Goal: Task Accomplishment & Management: Complete application form

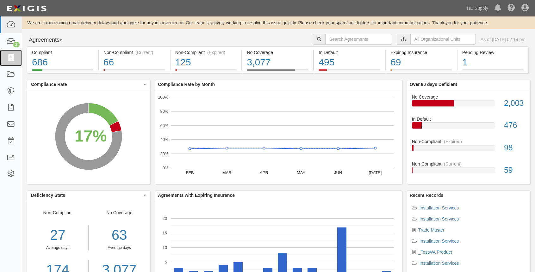
click at [14, 57] on icon at bounding box center [10, 57] width 9 height 7
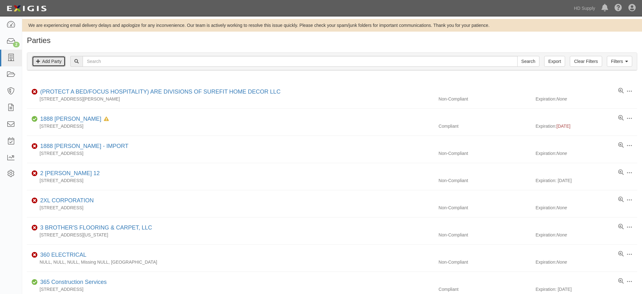
click at [54, 60] on link "Add Party" at bounding box center [49, 61] width 34 height 11
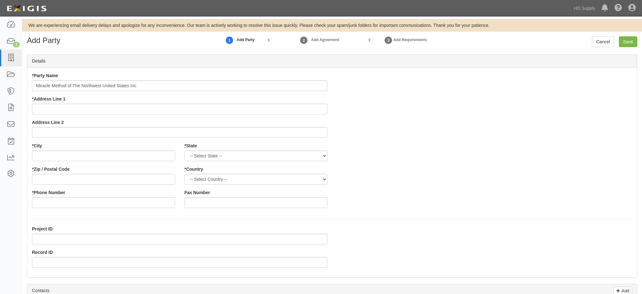
type input "Miracle Method of The Northwest United States Inc"
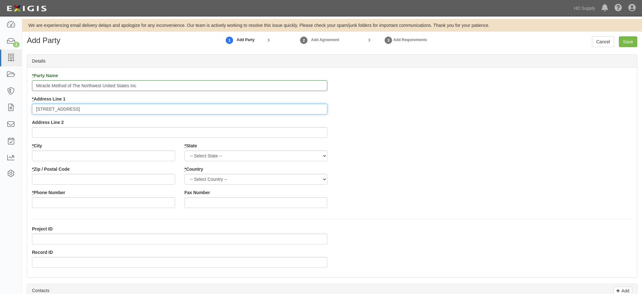
type input "5750 Roseville Road #2"
type input "Sacramento"
select select "CA"
type input "95842"
select select "US"
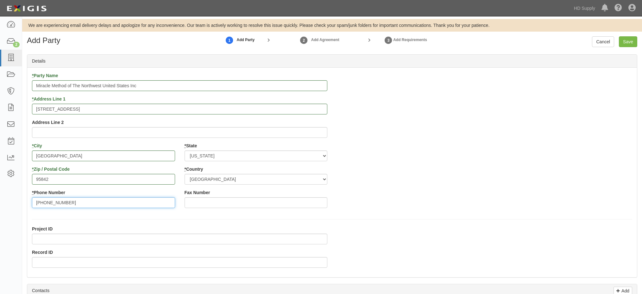
type input "253-486-9713"
click at [52, 264] on input "Record ID" at bounding box center [179, 262] width 295 height 11
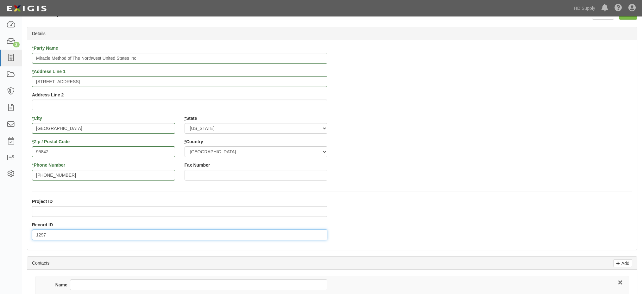
scroll to position [95, 0]
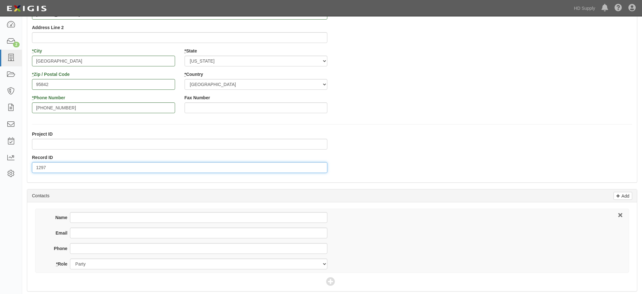
type input "1297"
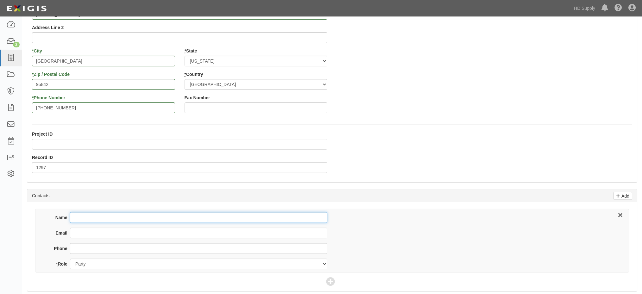
click at [108, 215] on input "Name" at bounding box center [198, 217] width 257 height 11
type input "John Tubiolo"
click at [76, 232] on input "Email" at bounding box center [198, 233] width 257 height 11
click at [82, 234] on input "Email" at bounding box center [198, 233] width 257 height 11
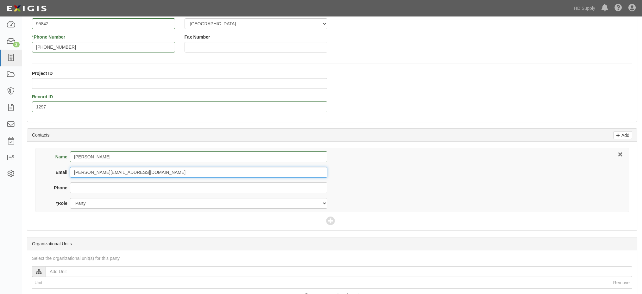
scroll to position [190, 0]
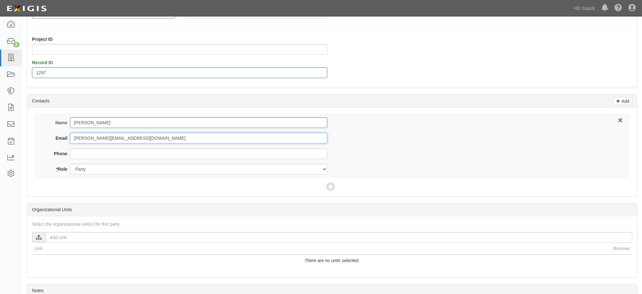
type input "j.tubiolo@miraclemethod.com"
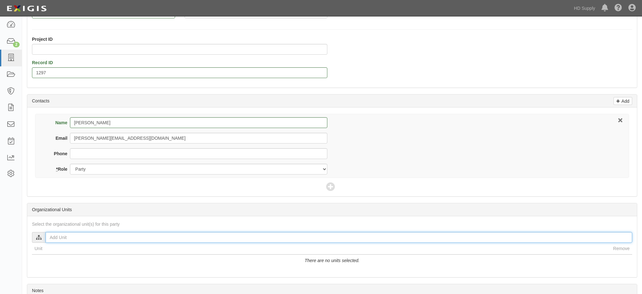
click at [66, 236] on input "text" at bounding box center [339, 237] width 586 height 11
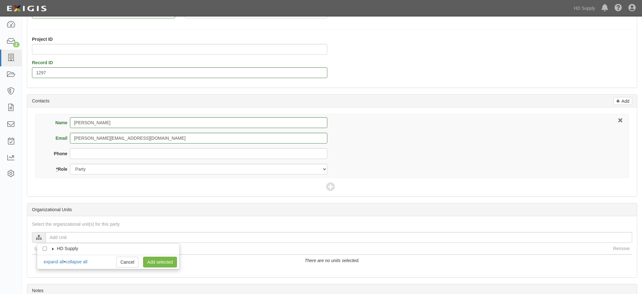
click at [51, 249] on icon at bounding box center [53, 249] width 4 height 3
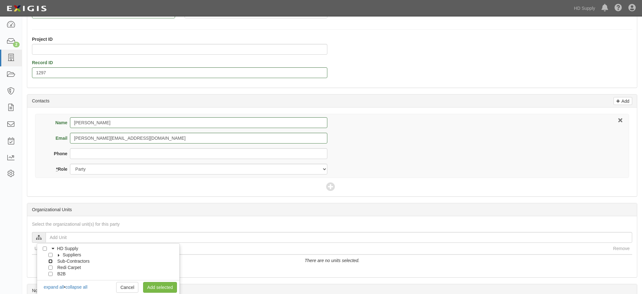
click at [52, 262] on input "Sub-Contractors" at bounding box center [50, 261] width 4 height 4
checkbox input "true"
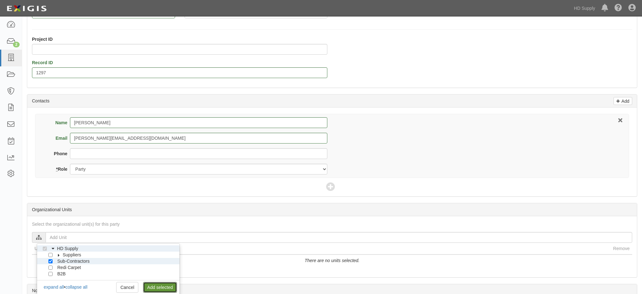
drag, startPoint x: 161, startPoint y: 285, endPoint x: 170, endPoint y: 279, distance: 10.0
click at [161, 285] on link "Add selected" at bounding box center [160, 287] width 34 height 11
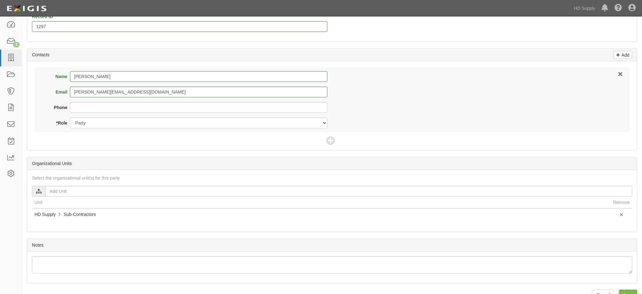
scroll to position [252, 0]
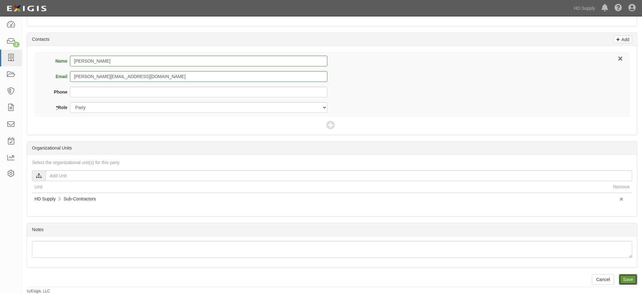
click at [628, 279] on input "Save" at bounding box center [628, 279] width 18 height 11
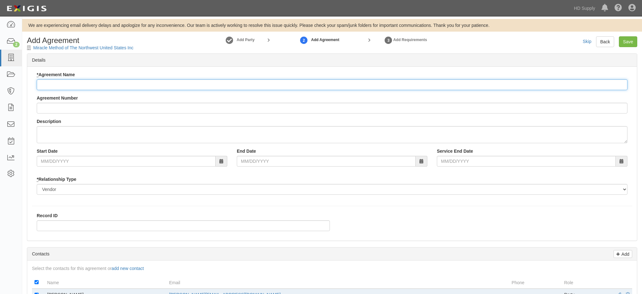
click at [75, 83] on input "* Agreement Name" at bounding box center [332, 84] width 591 height 11
type input "Installation Services"
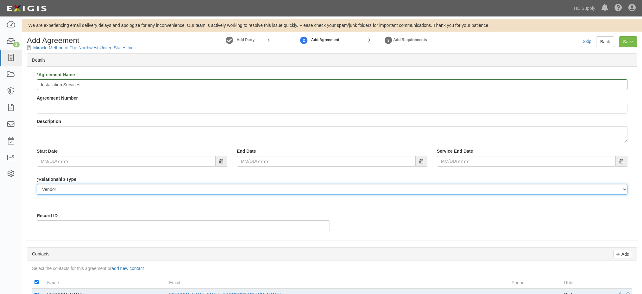
click at [44, 188] on select "Borrower Contractor Franchisee Other Subcontractor Supplier Tenant Vendor" at bounding box center [332, 189] width 591 height 11
select select "subcontractor"
click at [37, 184] on select "Borrower Contractor Franchisee Other Subcontractor Supplier Tenant Vendor" at bounding box center [332, 189] width 591 height 11
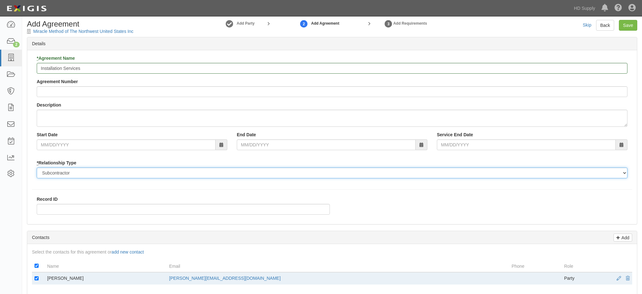
scroll to position [63, 0]
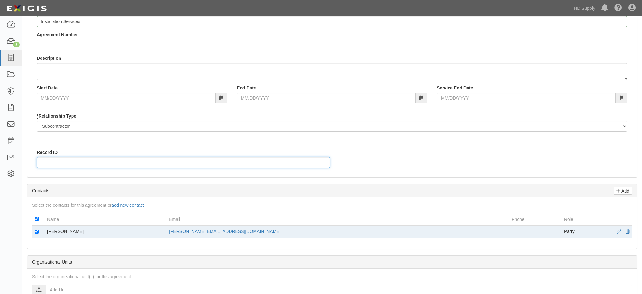
click at [49, 164] on input "Record ID" at bounding box center [183, 162] width 293 height 11
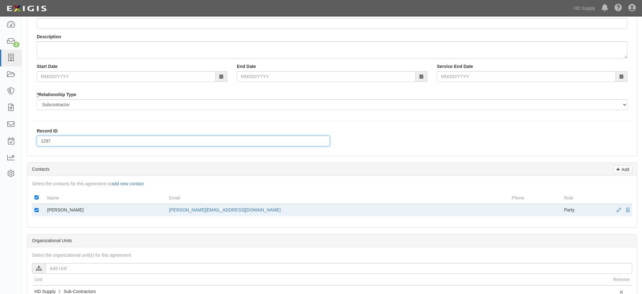
scroll to position [95, 0]
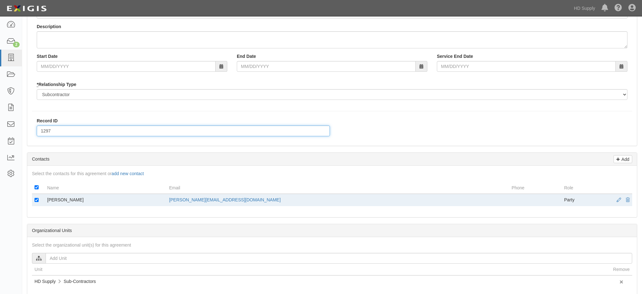
type input "1297"
click at [625, 157] on p "Add" at bounding box center [624, 159] width 9 height 7
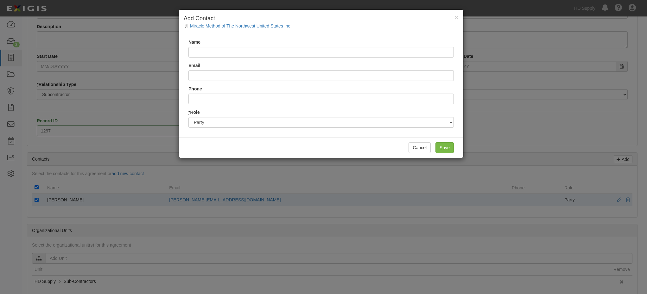
click at [207, 54] on input "Name" at bounding box center [320, 52] width 265 height 11
type input "s"
type input "Steve Christman"
click at [201, 76] on input "Email" at bounding box center [320, 75] width 265 height 11
type input "t"
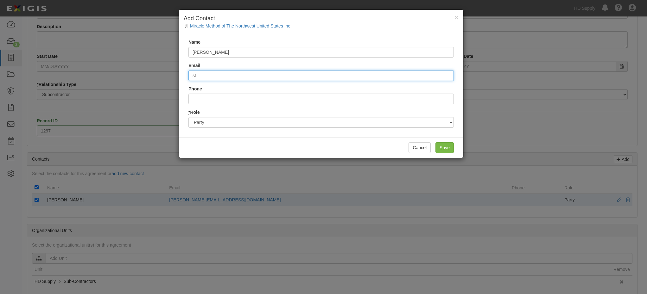
type input "steve.christman@hdsupply.com"
click at [441, 149] on input "Save" at bounding box center [444, 147] width 18 height 11
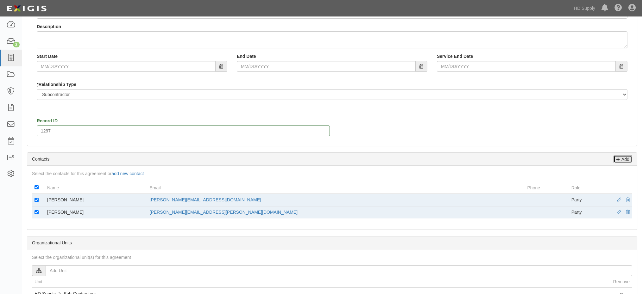
click at [623, 158] on p "Add" at bounding box center [624, 159] width 9 height 7
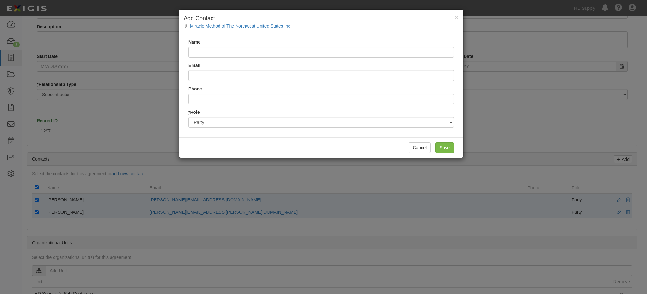
click at [210, 50] on input "Name" at bounding box center [320, 52] width 265 height 11
type input "Joel Elliott"
click at [196, 80] on input "Email" at bounding box center [320, 75] width 265 height 11
type input "joel.elliot@hdsupply.com"
click at [446, 146] on input "Save" at bounding box center [444, 147] width 18 height 11
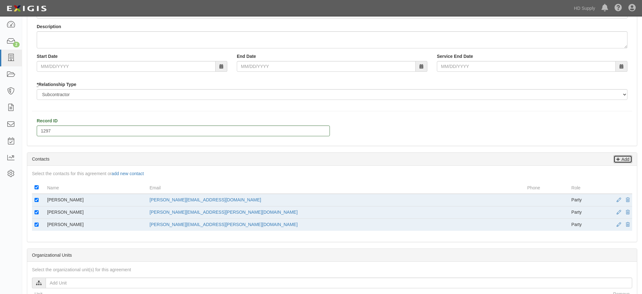
click at [624, 159] on p "Add" at bounding box center [624, 159] width 9 height 7
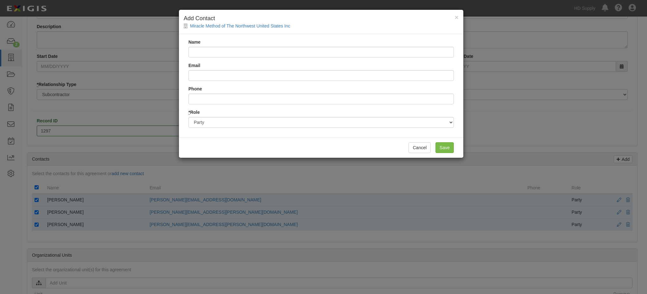
click at [212, 50] on input "Name" at bounding box center [320, 52] width 265 height 11
type input "Rich Phelan"
click at [220, 78] on input "Email" at bounding box center [320, 75] width 265 height 11
type input "rich.phelan@hdsupply.com"
click at [447, 148] on input "Save" at bounding box center [444, 147] width 18 height 11
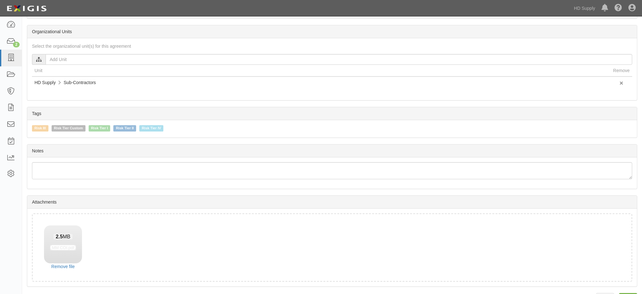
scroll to position [336, 0]
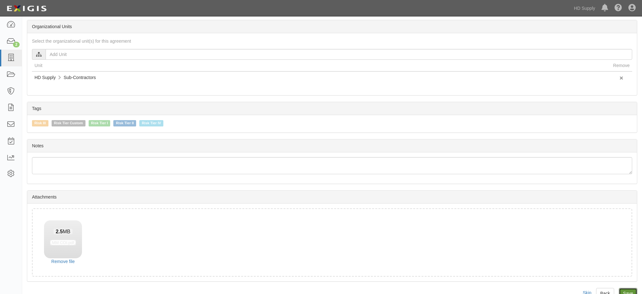
click at [624, 290] on input "Save" at bounding box center [628, 293] width 18 height 11
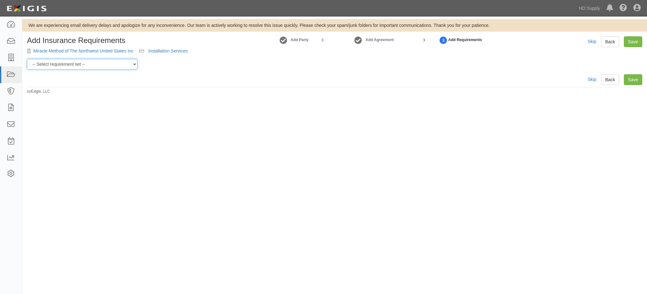
click at [108, 65] on select "-- Select requirement set -- Risk Tier Custom Risk Tier II Risk Tier II (Produc…" at bounding box center [82, 64] width 110 height 11
select select "46715"
click at [27, 59] on select "-- Select requirement set -- Risk Tier Custom Risk Tier II Risk Tier II (Produc…" at bounding box center [82, 64] width 110 height 11
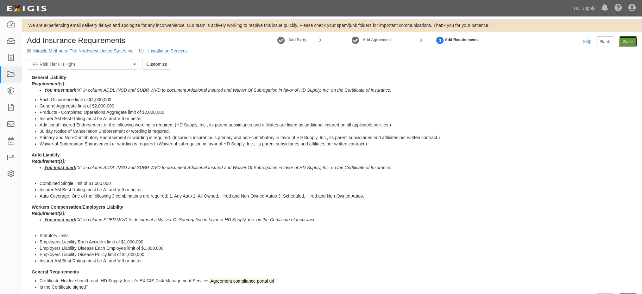
click at [626, 40] on link "Save" at bounding box center [628, 41] width 18 height 11
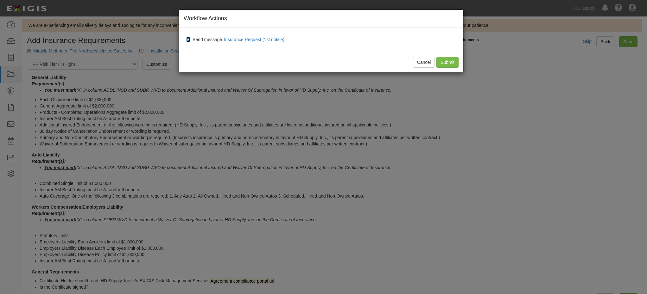
click at [189, 38] on input "Send message: Insurance Request (1st notice)" at bounding box center [188, 39] width 4 height 5
checkbox input "false"
click at [447, 61] on input "Submit" at bounding box center [447, 62] width 22 height 11
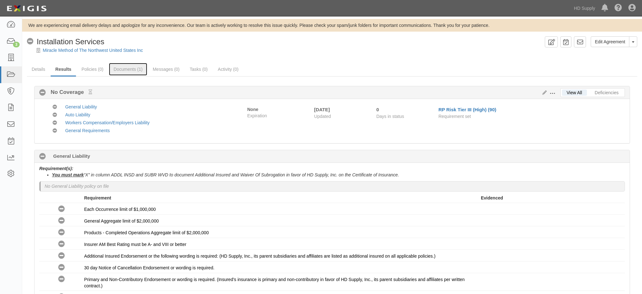
click at [131, 68] on link "Documents (1)" at bounding box center [128, 69] width 39 height 13
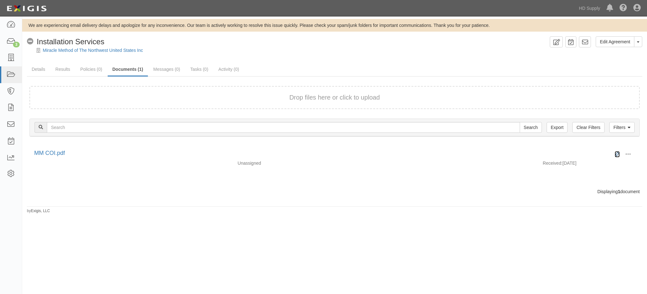
click at [615, 151] on link at bounding box center [616, 154] width 5 height 6
click at [616, 153] on icon at bounding box center [616, 154] width 5 height 5
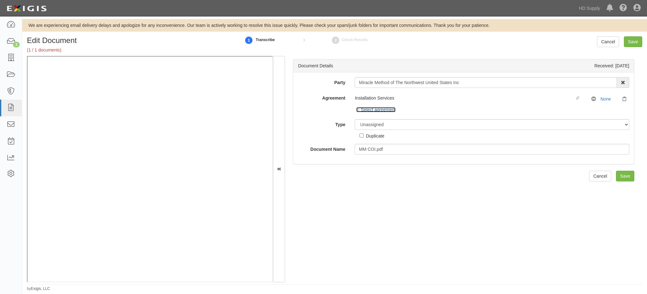
click at [356, 111] on icon at bounding box center [358, 110] width 4 height 3
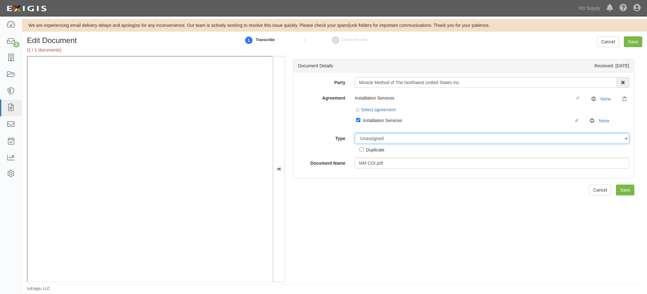
click at [367, 138] on select "Unassigned Binder Cancellation Notice Certificate Contract Endorsement Insuranc…" at bounding box center [491, 138] width 274 height 11
select select "CertificateDetail"
click at [354, 133] on select "Unassigned Binder Cancellation Notice Certificate Contract Endorsement Insuranc…" at bounding box center [491, 138] width 274 height 11
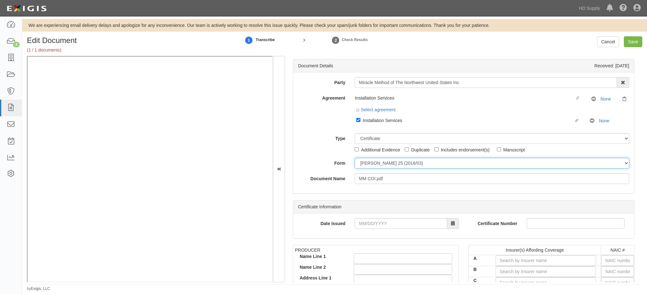
drag, startPoint x: 366, startPoint y: 165, endPoint x: 366, endPoint y: 168, distance: 3.5
click at [366, 165] on select "ACORD 25 (2016/03) ACORD 101 ACORD 855 NY (2014/05) General" at bounding box center [491, 163] width 274 height 11
select select "GeneralFormDetail"
click at [354, 158] on select "ACORD 25 (2016/03) ACORD 101 ACORD 855 NY (2014/05) General" at bounding box center [491, 163] width 274 height 11
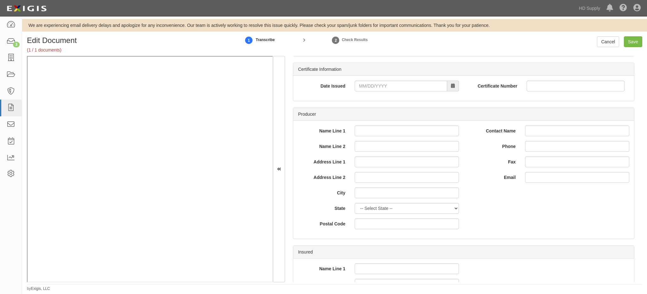
scroll to position [127, 0]
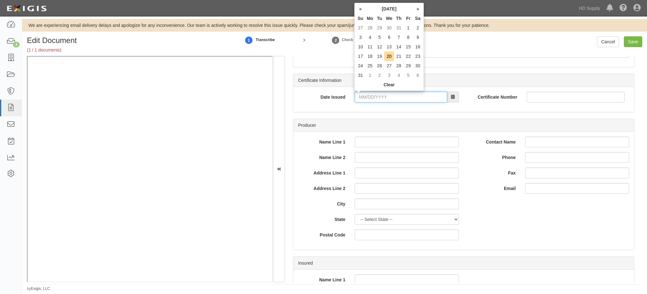
click at [361, 95] on input "Date Issued" at bounding box center [400, 97] width 92 height 11
click at [369, 57] on td "18" at bounding box center [369, 56] width 9 height 9
type input "08/18/2025"
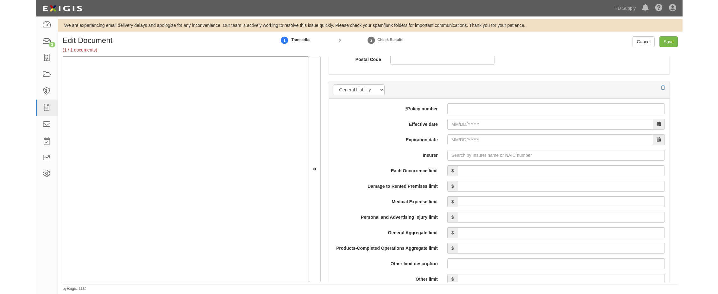
scroll to position [443, 0]
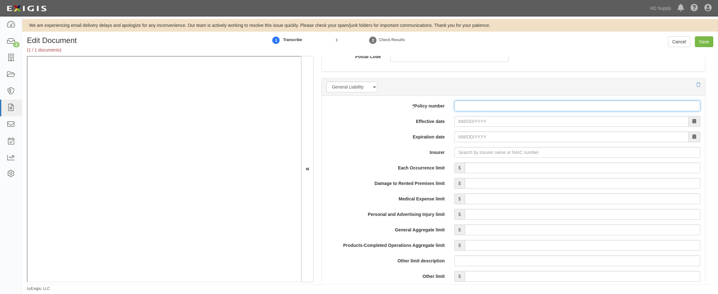
click at [473, 106] on input "* Policy number" at bounding box center [577, 106] width 246 height 11
paste input "BKW56122255"
type input "BKW56122255"
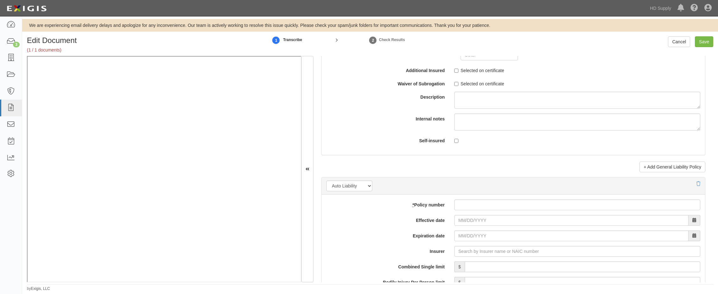
scroll to position [791, 0]
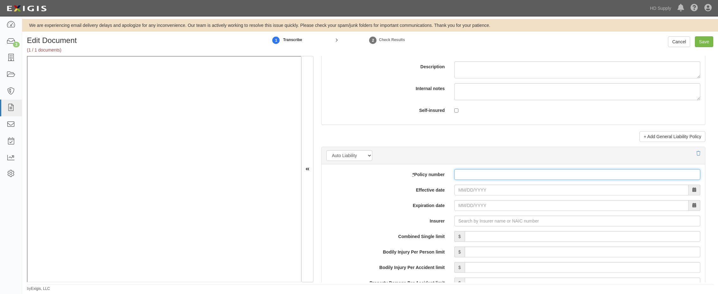
click at [468, 179] on input "* Policy number" at bounding box center [577, 174] width 246 height 11
paste input "BAW56122255"
type input "BAW56122255"
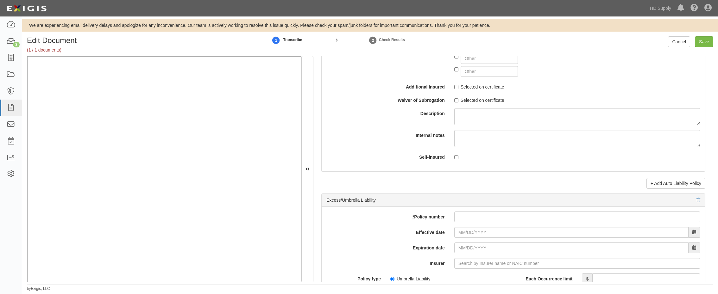
scroll to position [1108, 0]
click at [460, 216] on input "* Policy number" at bounding box center [577, 216] width 246 height 11
paste input "EBU015717131"
type input "EBU015717131"
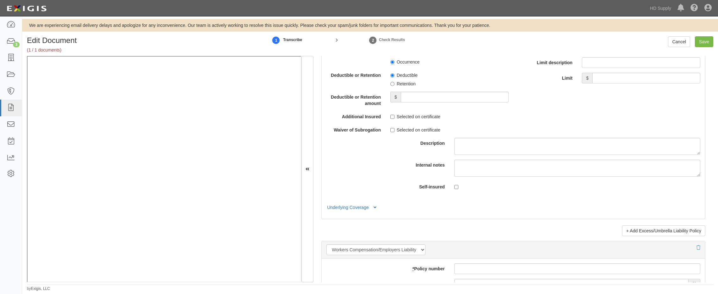
scroll to position [1392, 0]
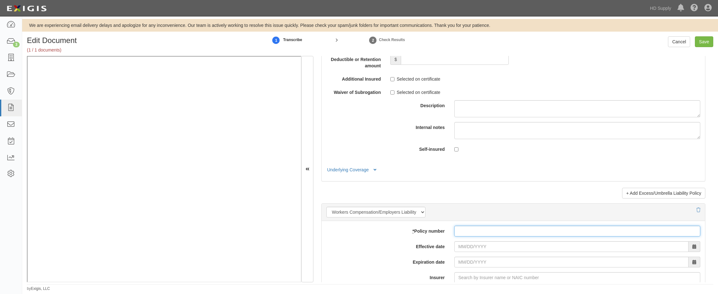
click at [473, 232] on input "* Policy number" at bounding box center [577, 231] width 246 height 11
paste input "TES4510368"
type input "TES4510368"
drag, startPoint x: 369, startPoint y: 251, endPoint x: 373, endPoint y: 243, distance: 8.9
click at [369, 250] on div "Effective date" at bounding box center [513, 246] width 383 height 11
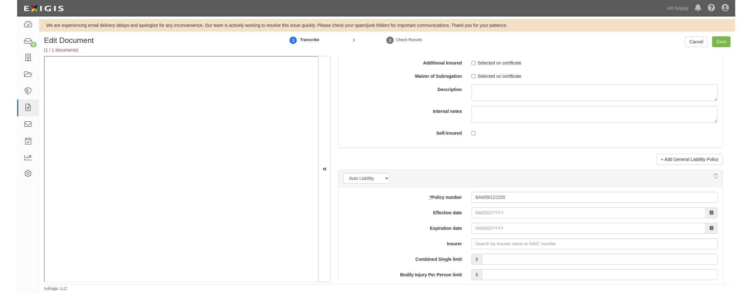
scroll to position [823, 0]
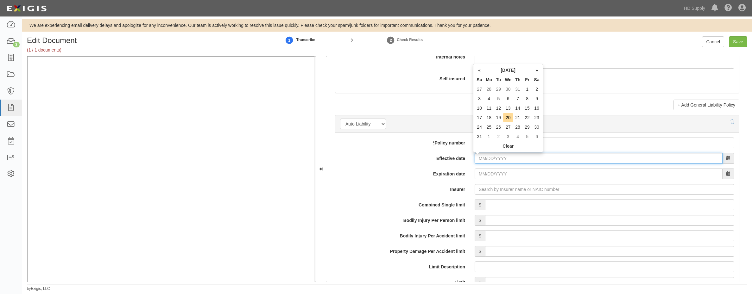
click at [476, 159] on input "Effective date" at bounding box center [598, 158] width 248 height 11
type input "09/15/2024"
type input "[DATE]"
click at [479, 176] on input "[DATE]" at bounding box center [598, 174] width 248 height 11
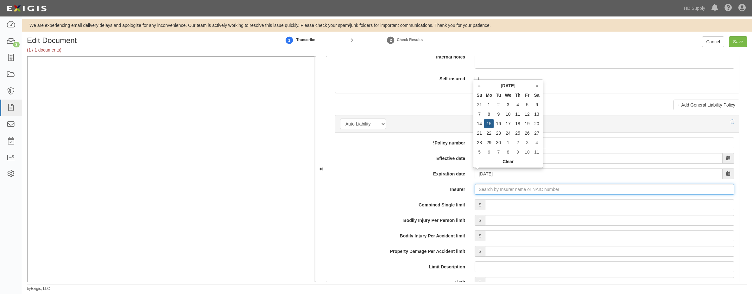
click at [476, 190] on input "Insurer" at bounding box center [603, 189] width 259 height 11
click at [474, 202] on div "West American Insurance Company ( 44393 ) A XV Rating" at bounding box center [496, 201] width 125 height 8
type input "West American Insurance Company (44393) A XV Rating"
click at [494, 204] on input "Combined Single limit" at bounding box center [609, 205] width 249 height 11
type input "1,000,000"
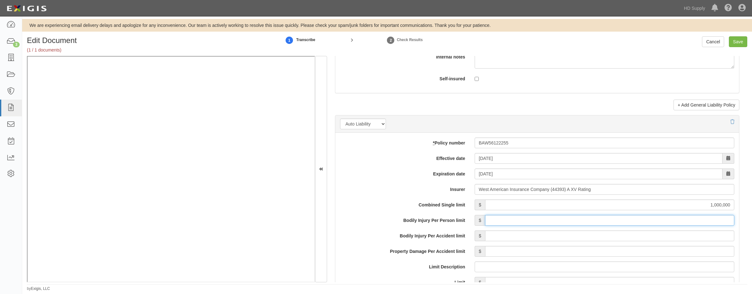
click at [646, 222] on input "Bodily Injury Per Person limit" at bounding box center [609, 220] width 249 height 11
type input "500,000"
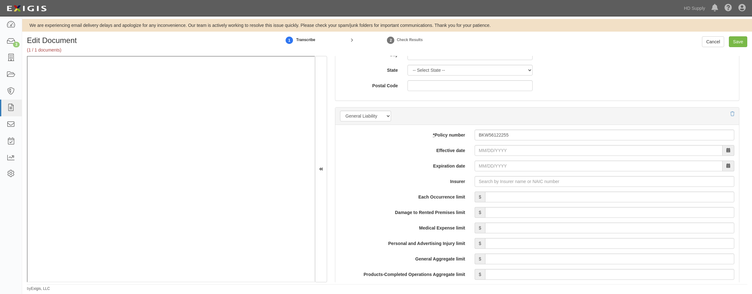
scroll to position [411, 0]
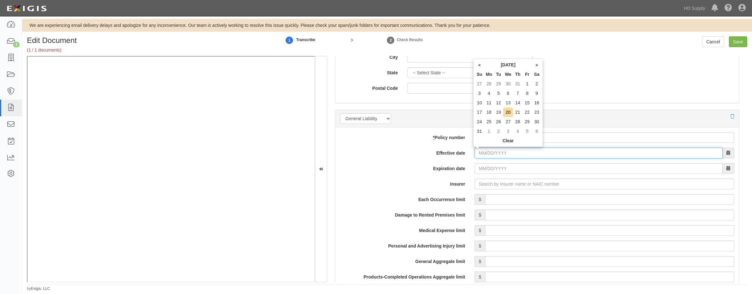
click at [477, 154] on input "Effective date" at bounding box center [598, 153] width 248 height 11
type input "09/15/2024"
type input "[DATE]"
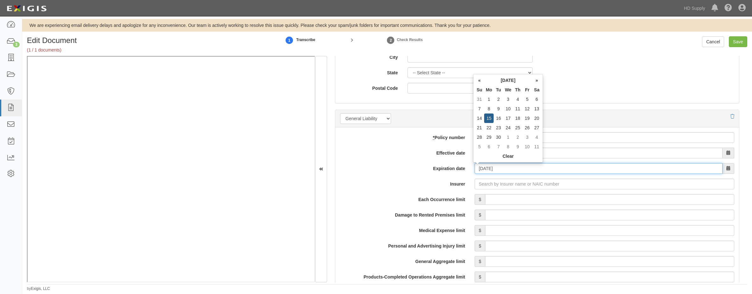
click at [486, 172] on input "[DATE]" at bounding box center [598, 168] width 248 height 11
click at [490, 184] on input "Insurer" at bounding box center [603, 184] width 259 height 11
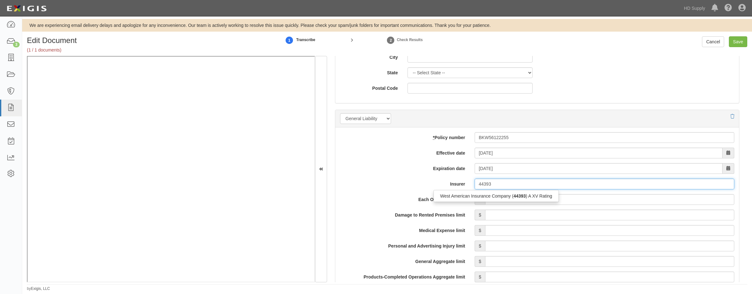
click at [485, 196] on div "West American Insurance Company ( 44393 ) A XV Rating" at bounding box center [496, 196] width 125 height 8
type input "West American Insurance Company (44393) A XV Rating"
click at [555, 200] on input "Each Occurrence limit" at bounding box center [609, 199] width 249 height 11
type input "1,000,000"
click at [646, 214] on input "Damage to Rented Premises limit" at bounding box center [609, 215] width 249 height 11
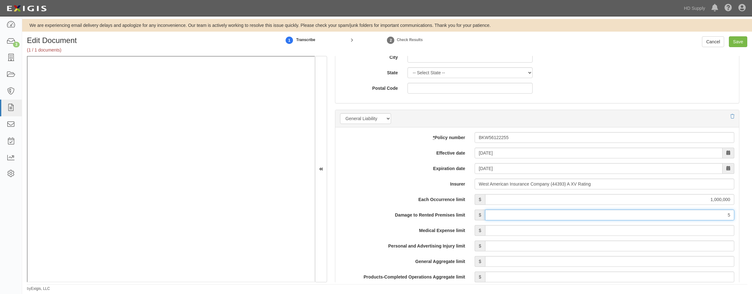
type input "500,000"
click at [646, 228] on input "Medical Expense limit" at bounding box center [609, 230] width 249 height 11
type input "15,000"
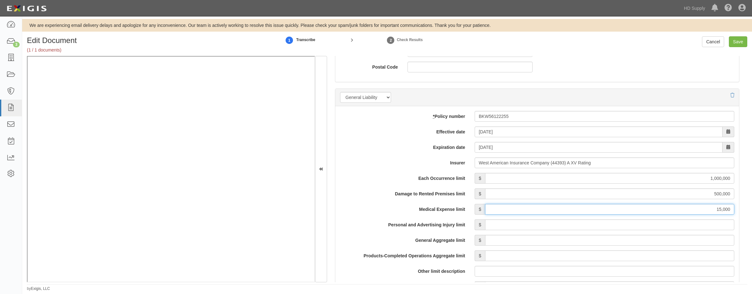
scroll to position [443, 0]
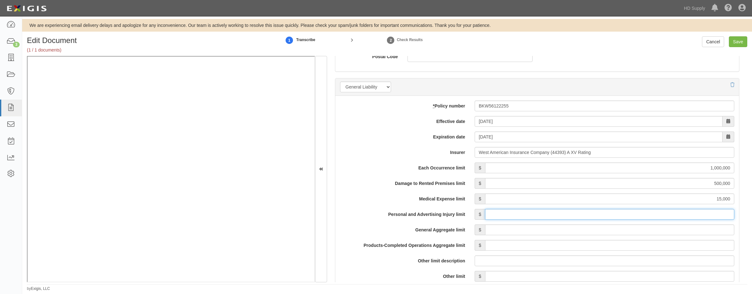
click at [646, 213] on input "Personal and Advertising Injury limit" at bounding box center [609, 214] width 249 height 11
type input "1,000,000"
click at [646, 231] on input "General Aggregate limit" at bounding box center [609, 230] width 249 height 11
type input "2,000,000"
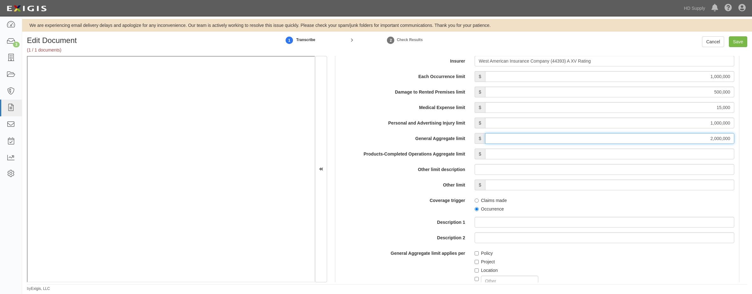
scroll to position [538, 0]
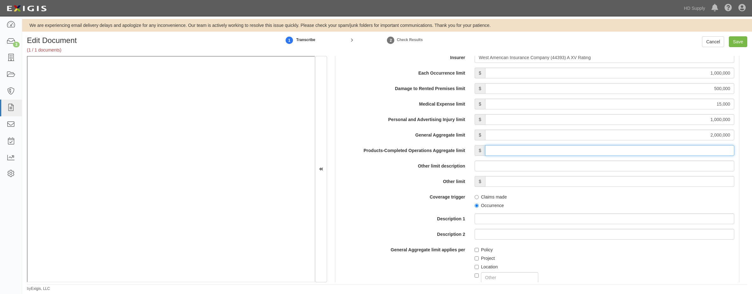
click at [646, 146] on input "Products-Completed Operations Aggregate limit" at bounding box center [609, 150] width 249 height 11
type input "2,000,000"
click at [476, 205] on input "Occurrence" at bounding box center [476, 206] width 4 height 4
radio input "true"
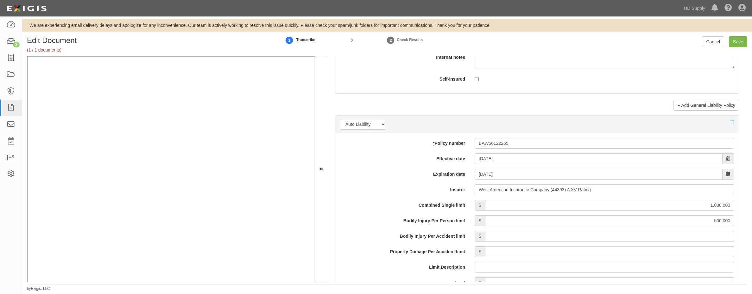
scroll to position [823, 0]
drag, startPoint x: 658, startPoint y: 222, endPoint x: 800, endPoint y: 223, distance: 141.8
click at [646, 223] on html "Toggle navigation Dashboard 3 Inbox Parties Agreements Coverages Documents Mess…" at bounding box center [376, 146] width 752 height 292
click at [370, 231] on label "Bodily Injury Per Accident limit" at bounding box center [402, 235] width 134 height 9
click at [485, 231] on input "Bodily Injury Per Accident limit" at bounding box center [609, 236] width 249 height 11
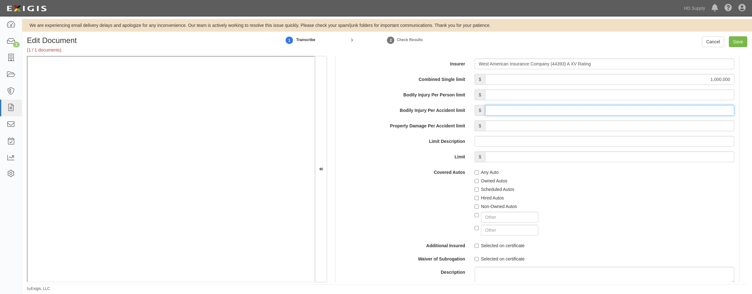
scroll to position [949, 0]
click at [474, 171] on input "Any Auto" at bounding box center [476, 172] width 4 height 4
checkbox input "true"
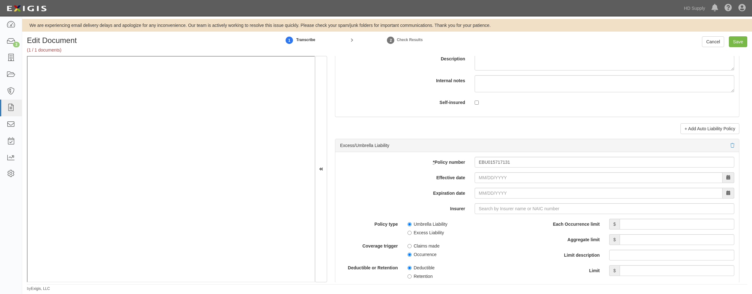
scroll to position [1171, 0]
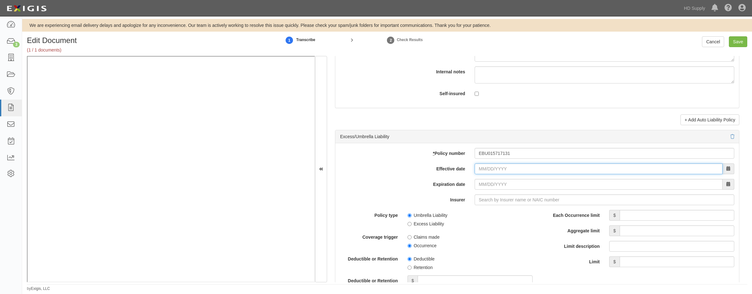
click at [475, 172] on input "Effective date" at bounding box center [598, 169] width 248 height 11
type input "09/15/2024"
type input "[DATE]"
click at [480, 184] on input "[DATE]" at bounding box center [598, 184] width 248 height 11
click at [478, 201] on input "Insurer" at bounding box center [603, 200] width 259 height 11
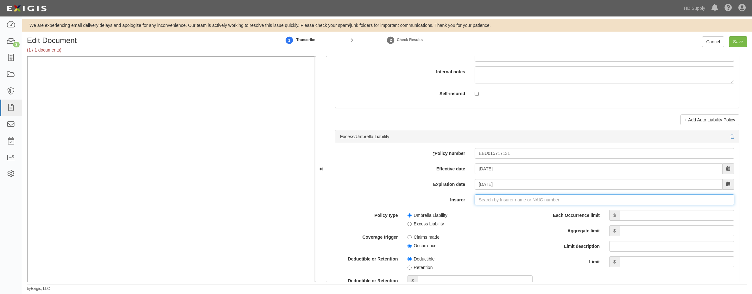
type input "180 Seguros S.A. (0) NR Rating"
type input "1"
click at [466, 213] on div "National Union Fire Ins Co Pittsburgh PA ( 19445 ) A XV Rating" at bounding box center [534, 212] width 201 height 8
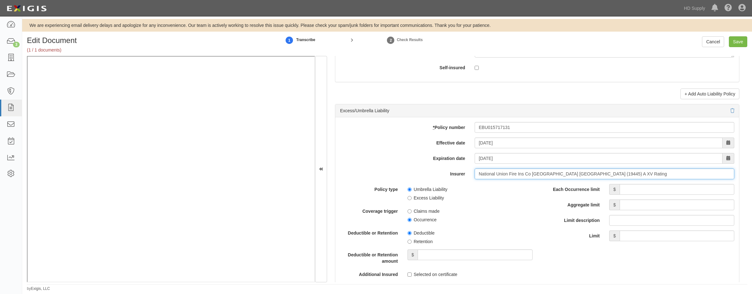
scroll to position [1203, 0]
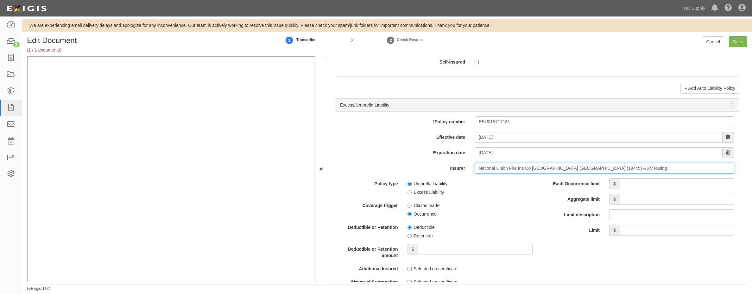
type input "National Union Fire Ins Co Pittsburgh PA (19445) A XV Rating"
click at [499, 227] on span "Deductible" at bounding box center [469, 226] width 125 height 9
click at [622, 188] on input "Each Occurrence limit" at bounding box center [676, 183] width 115 height 11
type input "2,000,000"
click at [645, 199] on input "Aggregate limit" at bounding box center [676, 199] width 115 height 11
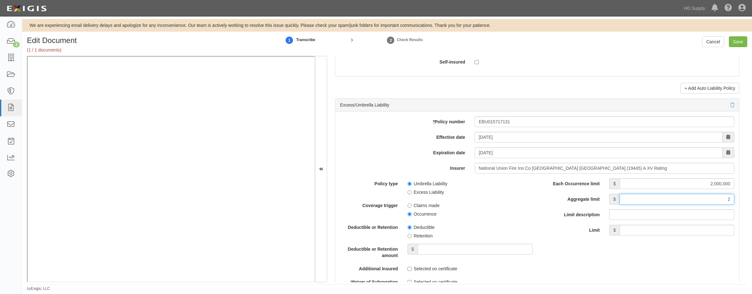
type input "2,000,000"
click at [528, 220] on div "Policy type Umbrella Liability Excess Liability Coverage trigger Claims made Oc…" at bounding box center [436, 231] width 192 height 107
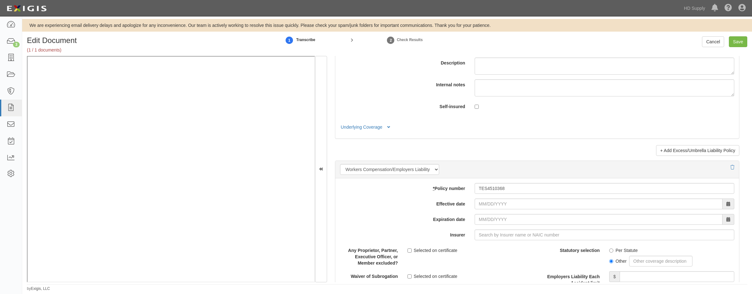
scroll to position [1456, 0]
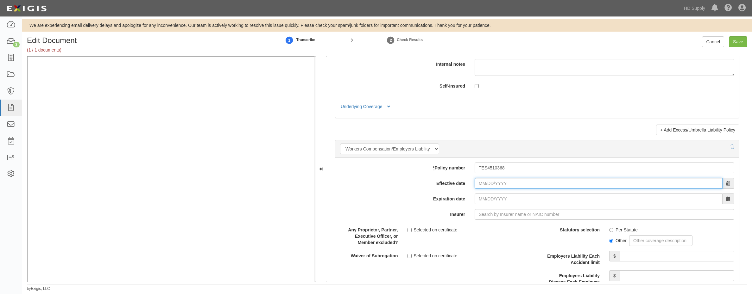
click at [479, 184] on input "Effective date" at bounding box center [598, 183] width 248 height 11
type input "10/01/2024"
type input "10/01/2025"
drag, startPoint x: 478, startPoint y: 199, endPoint x: 479, endPoint y: 205, distance: 6.0
click at [478, 199] on input "10/01/2025" at bounding box center [598, 199] width 248 height 11
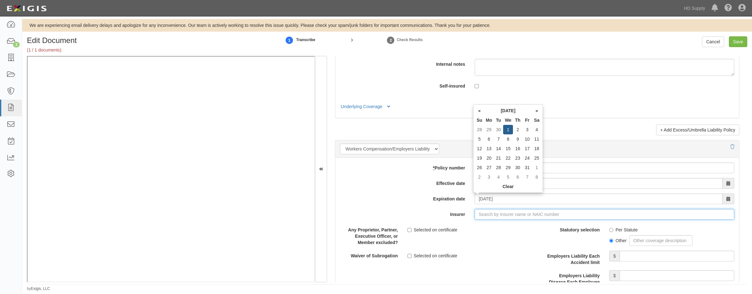
click at [481, 214] on input "Insurer" at bounding box center [603, 214] width 259 height 11
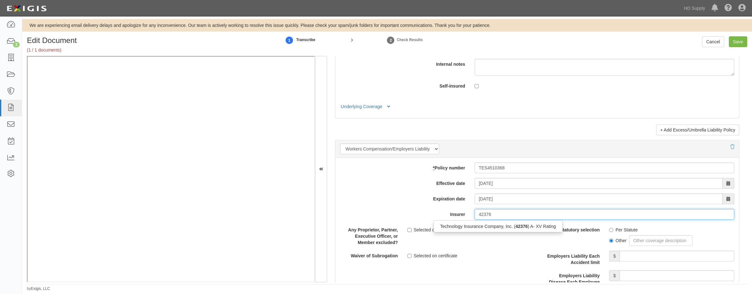
click at [465, 228] on div "Technology Insurance Company, Inc. ( 42376 ) A- XV Rating" at bounding box center [498, 226] width 128 height 8
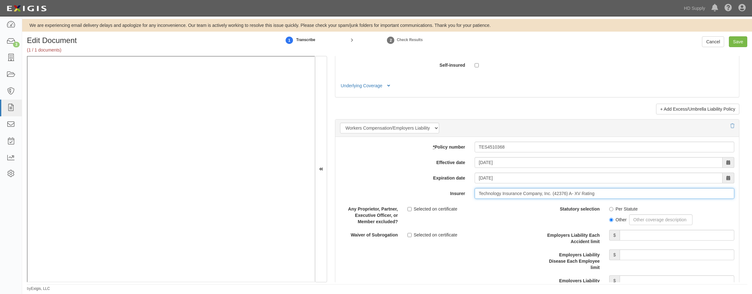
scroll to position [1487, 0]
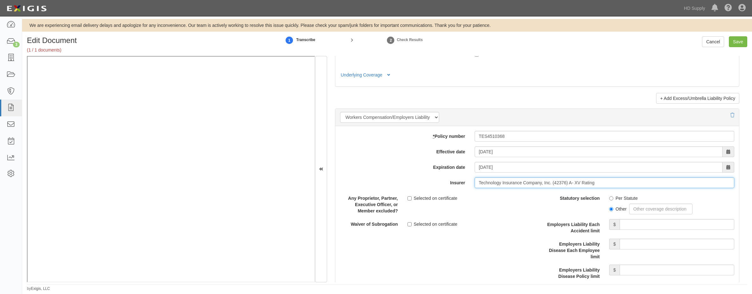
type input "Technology Insurance Company, Inc. (42376) A- XV Rating"
click at [609, 198] on input "Per Statute" at bounding box center [611, 199] width 4 height 4
radio input "true"
click at [641, 223] on input "Employers Liability Each Accident limit" at bounding box center [676, 224] width 115 height 11
type input "1,000,000"
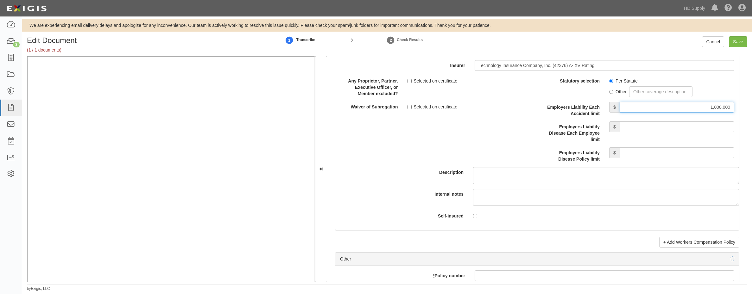
scroll to position [1614, 0]
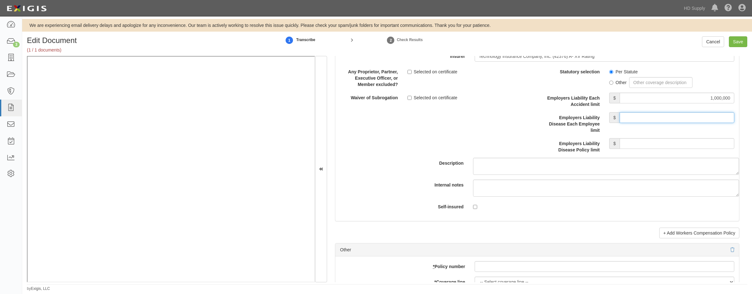
click at [646, 118] on input "Employers Liability Disease Each Employee limit" at bounding box center [676, 117] width 115 height 11
type input "1,000,000"
click at [646, 142] on input "Employers Liability Disease Policy limit" at bounding box center [676, 143] width 115 height 11
type input "1,000,000"
click at [646, 40] on input "Save" at bounding box center [737, 41] width 18 height 11
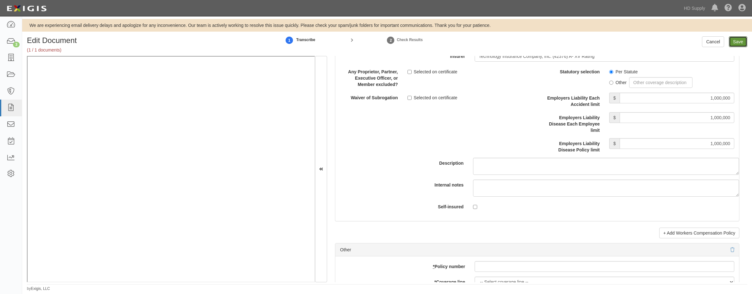
type input "1000000"
type input "500000"
type input "15000"
type input "1000000"
type input "2000000"
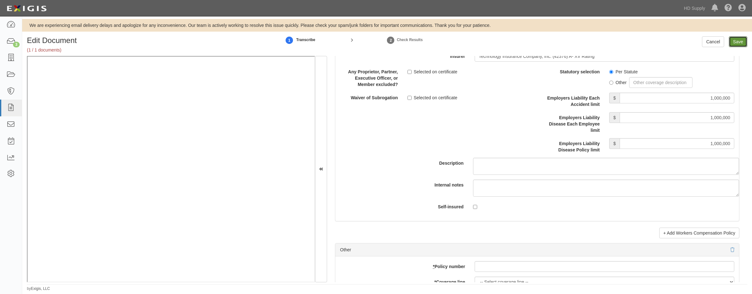
type input "2000000"
type input "1000000"
type input "2000000"
type input "1000000"
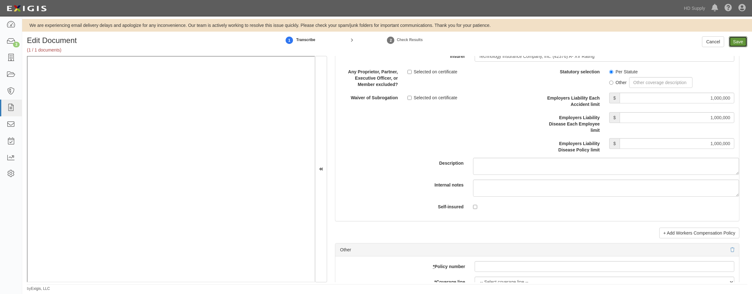
type input "1000000"
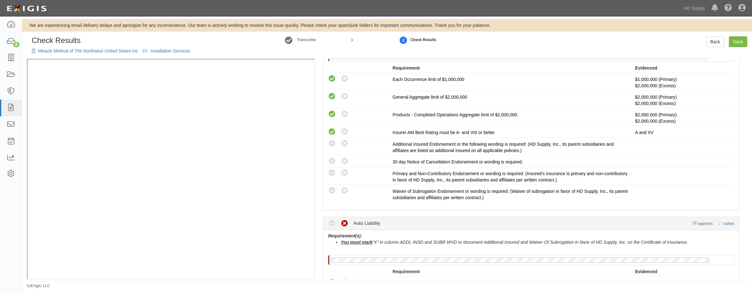
scroll to position [158, 0]
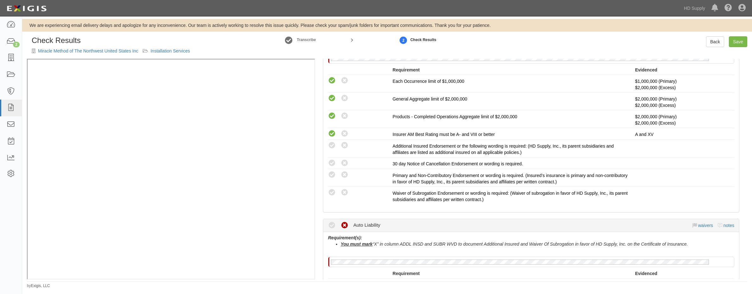
click at [333, 147] on icon at bounding box center [332, 146] width 8 height 8
radio input "true"
click at [332, 176] on icon at bounding box center [332, 175] width 8 height 8
radio input "true"
click at [333, 190] on icon at bounding box center [332, 193] width 8 height 8
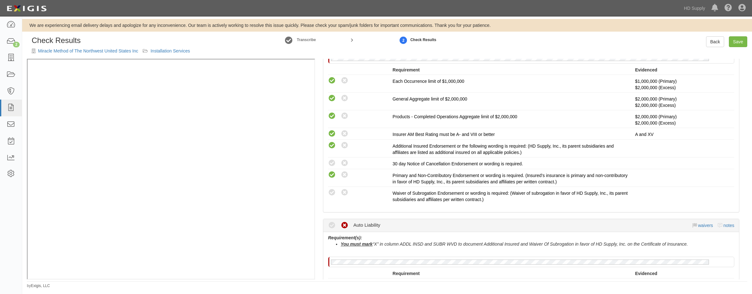
radio input "true"
click at [335, 162] on div "Compliant Waived: Non-Compliant" at bounding box center [360, 163] width 65 height 8
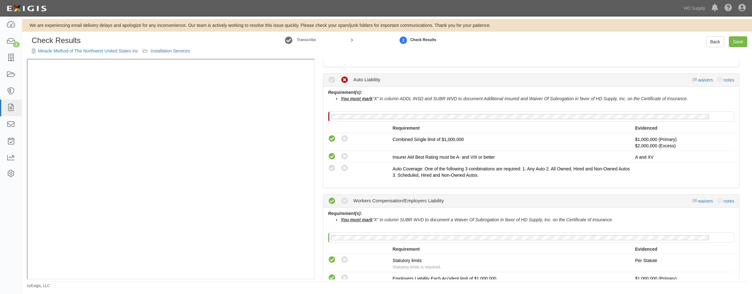
scroll to position [253, 0]
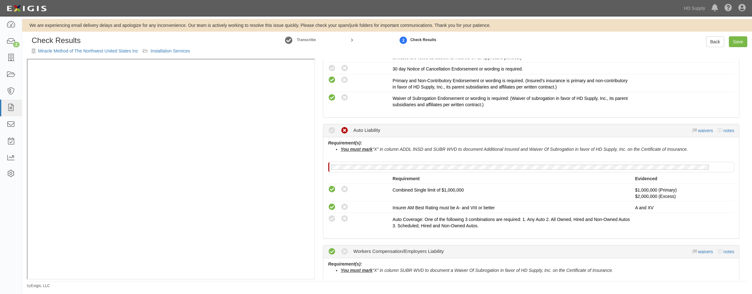
drag, startPoint x: 331, startPoint y: 221, endPoint x: 327, endPoint y: 222, distance: 3.8
click at [331, 221] on icon at bounding box center [332, 219] width 8 height 8
radio input "true"
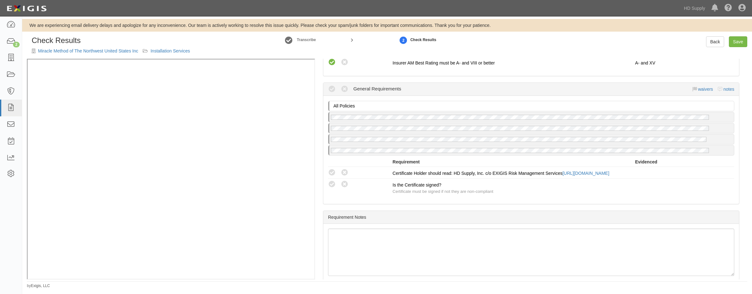
scroll to position [595, 0]
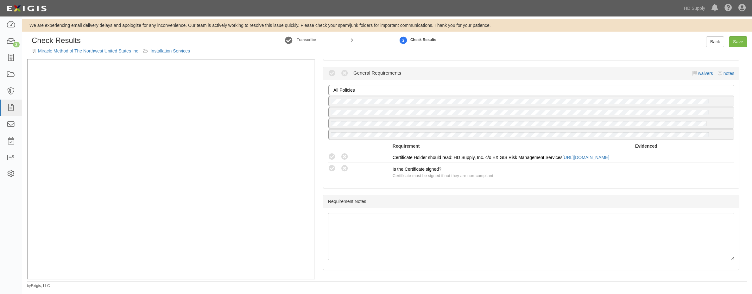
click at [332, 153] on icon at bounding box center [332, 157] width 8 height 8
radio input "true"
click at [330, 172] on icon at bounding box center [332, 169] width 8 height 8
radio input "true"
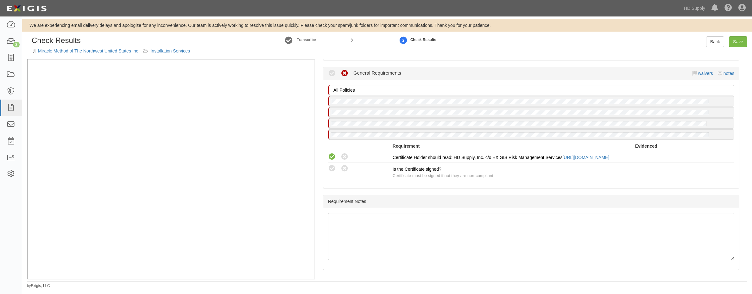
radio input "true"
click at [530, 193] on div "Manage Policies (GL, AL, XS, WC) Certificate; 8/20/2025; MM COI.pdf Unchecked p…" at bounding box center [531, 169] width 432 height 221
click at [731, 44] on link "Save" at bounding box center [737, 41] width 18 height 11
radio input "true"
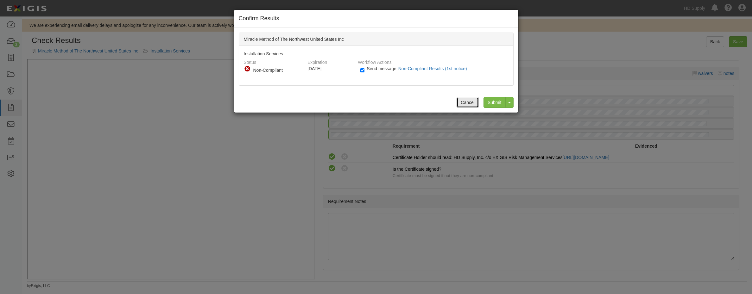
click at [463, 102] on button "Cancel" at bounding box center [467, 102] width 22 height 11
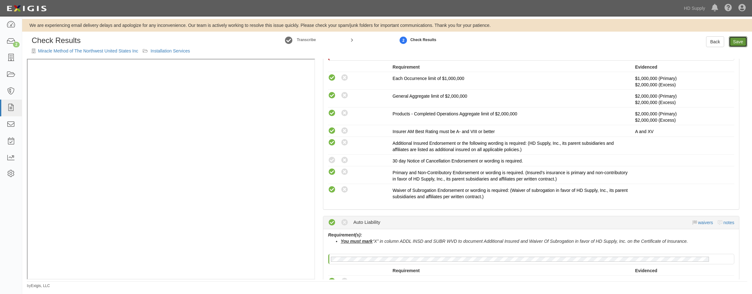
scroll to position [152, 0]
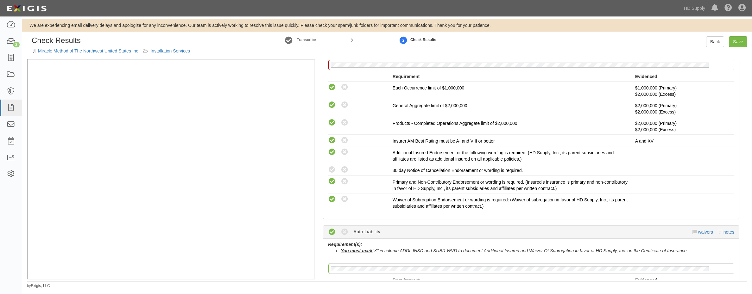
click at [333, 168] on icon at bounding box center [332, 170] width 8 height 8
radio input "true"
click at [735, 45] on link "Save" at bounding box center [737, 41] width 18 height 11
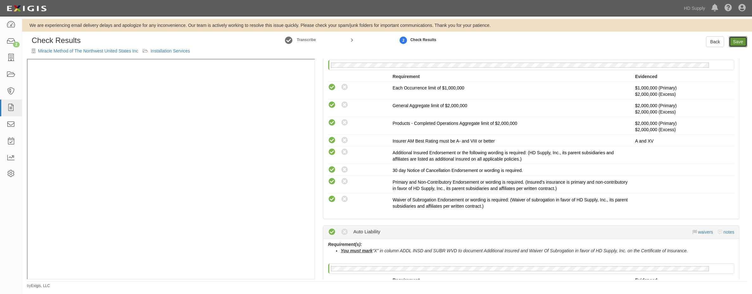
radio input "true"
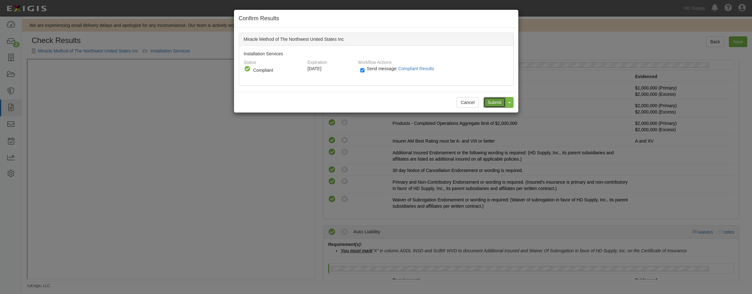
click at [494, 101] on input "Submit" at bounding box center [494, 102] width 22 height 11
